Goal: Task Accomplishment & Management: Use online tool/utility

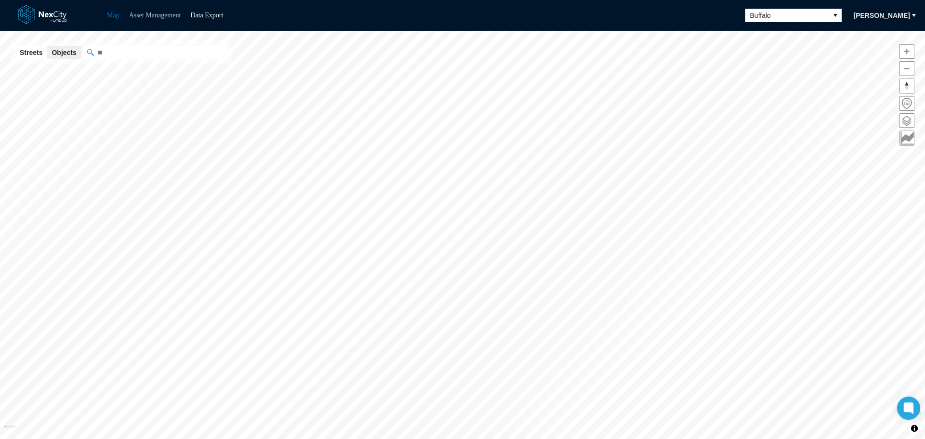
drag, startPoint x: 160, startPoint y: 16, endPoint x: 165, endPoint y: 18, distance: 5.2
click at [160, 16] on link "Asset Management" at bounding box center [155, 15] width 52 height 7
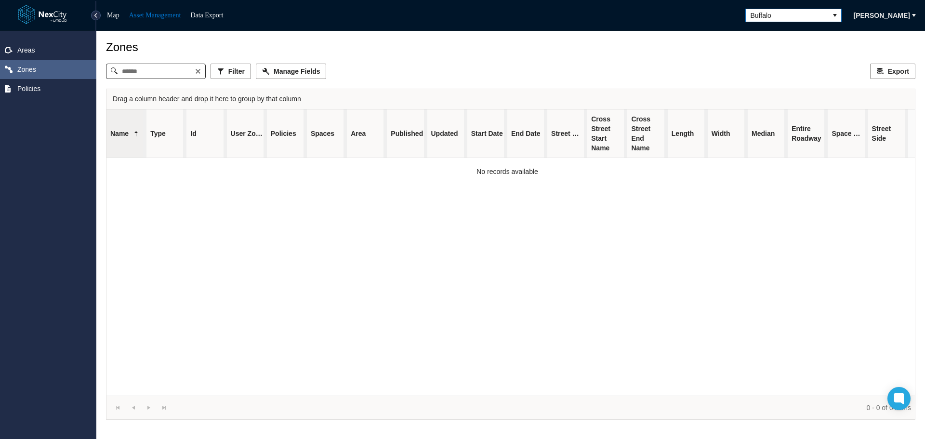
click at [831, 16] on icon "select" at bounding box center [835, 16] width 8 height 8
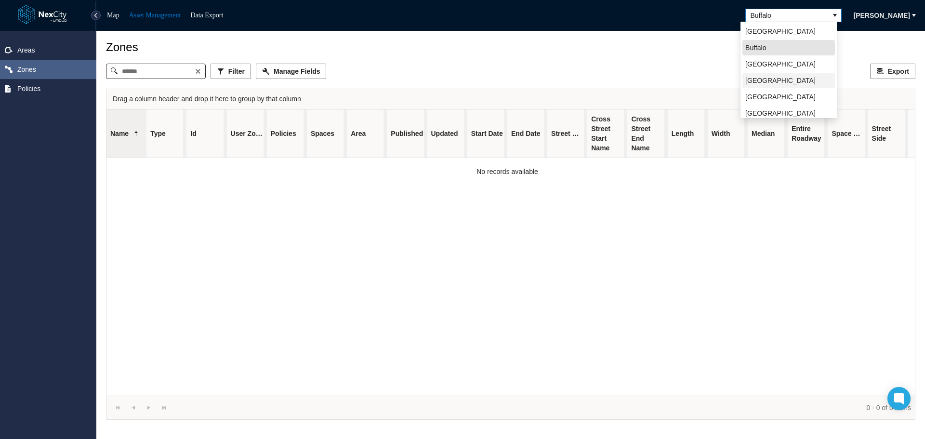
click at [772, 83] on span "[GEOGRAPHIC_DATA]" at bounding box center [781, 81] width 70 height 10
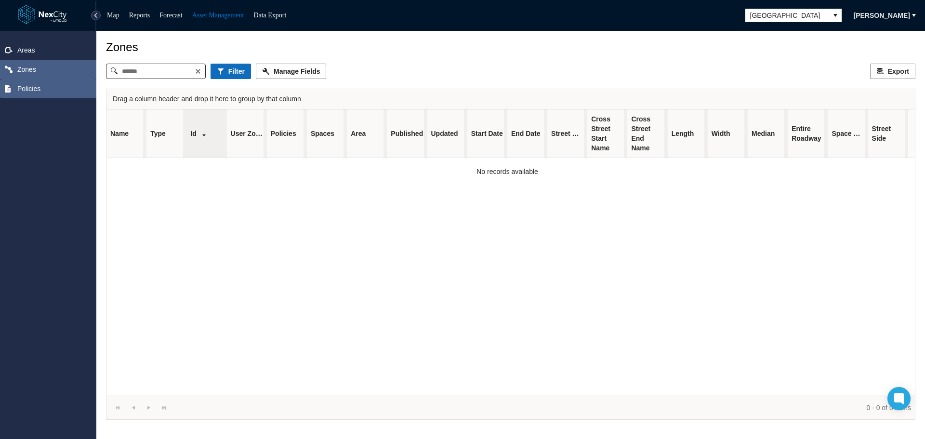
click at [28, 88] on span "Policies" at bounding box center [28, 89] width 23 height 10
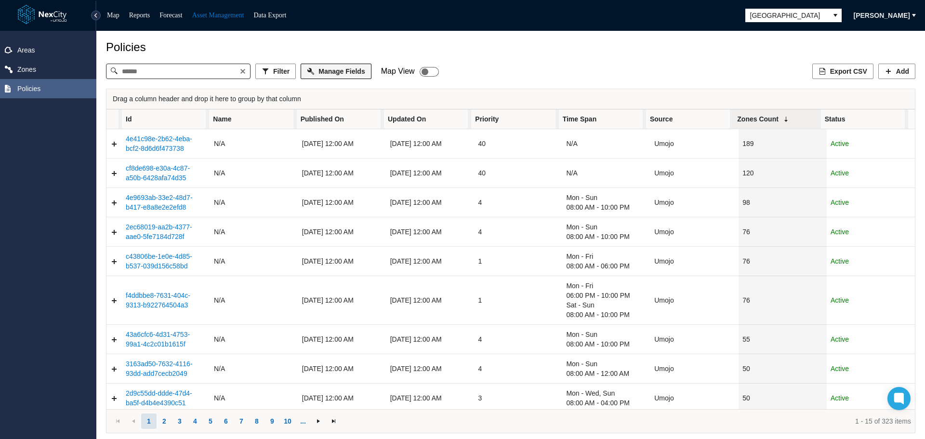
click at [352, 72] on span "Manage Fields" at bounding box center [342, 72] width 46 height 10
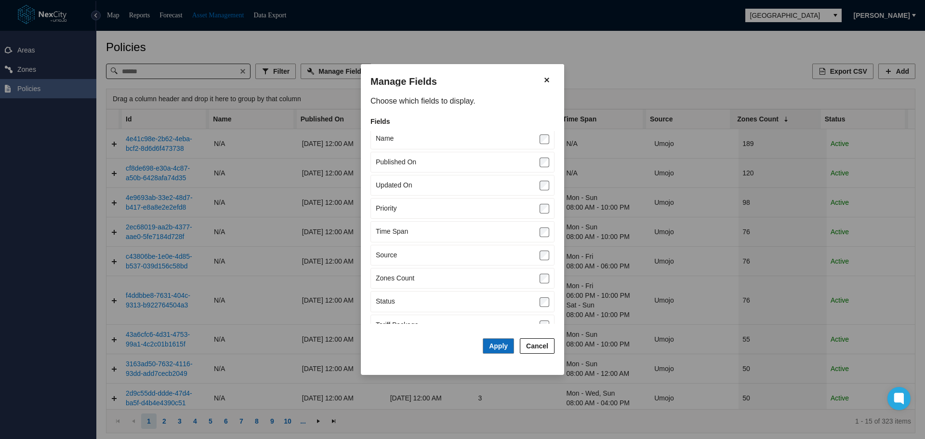
scroll to position [39, 0]
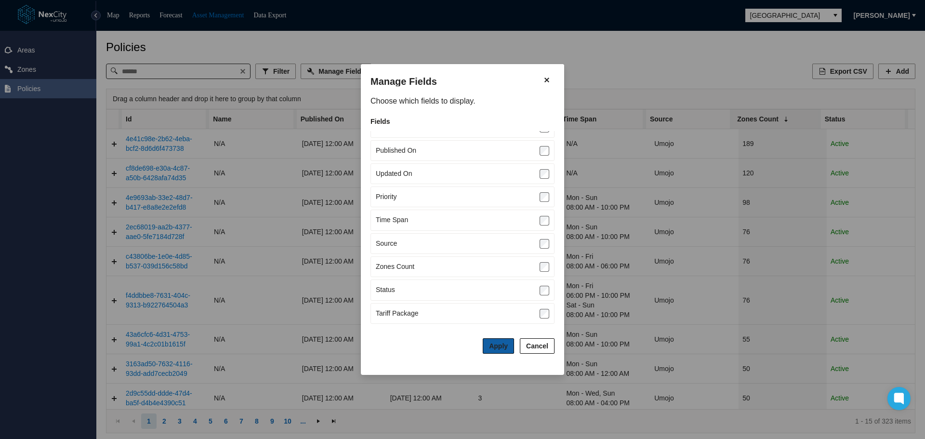
click at [497, 347] on span "Apply" at bounding box center [498, 346] width 19 height 8
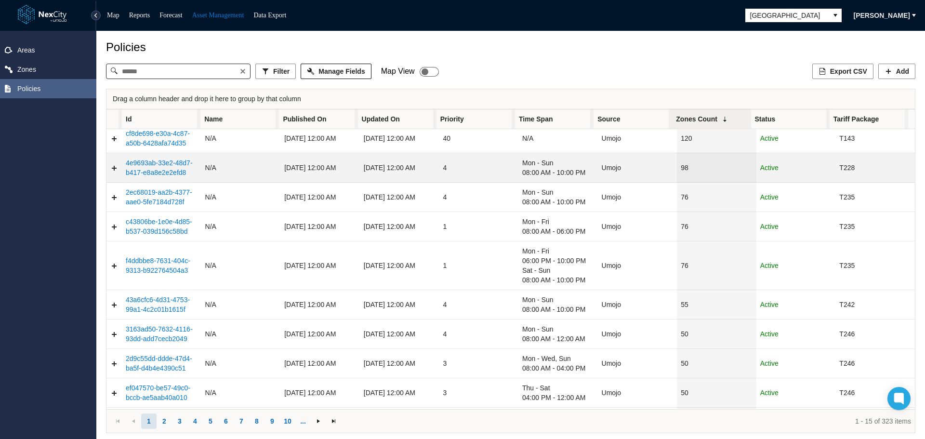
scroll to position [0, 0]
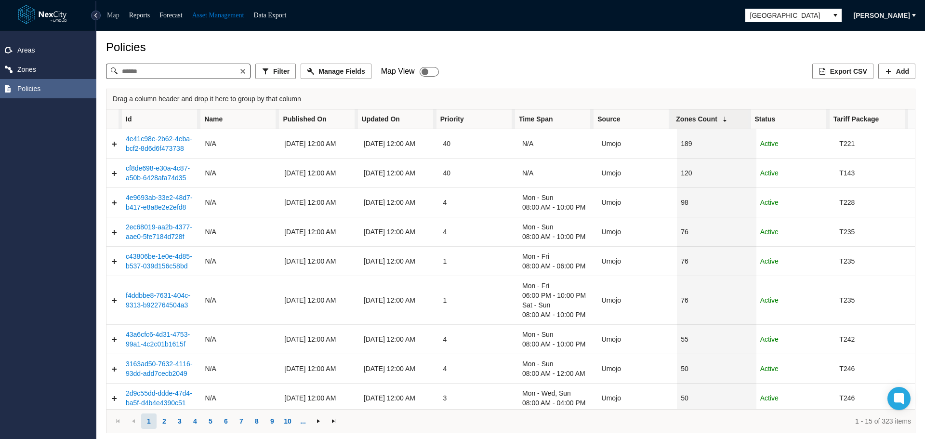
click at [113, 13] on link "Map" at bounding box center [113, 15] width 13 height 7
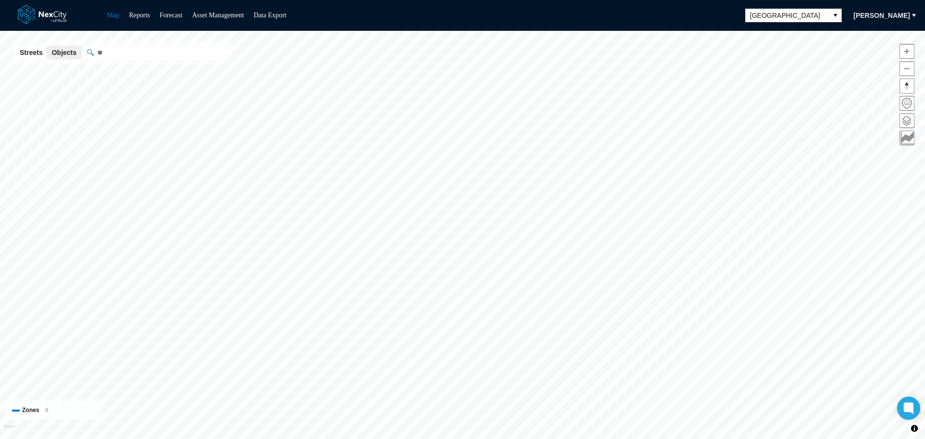
click at [907, 120] on span at bounding box center [907, 121] width 14 height 14
